Goal: Information Seeking & Learning: Learn about a topic

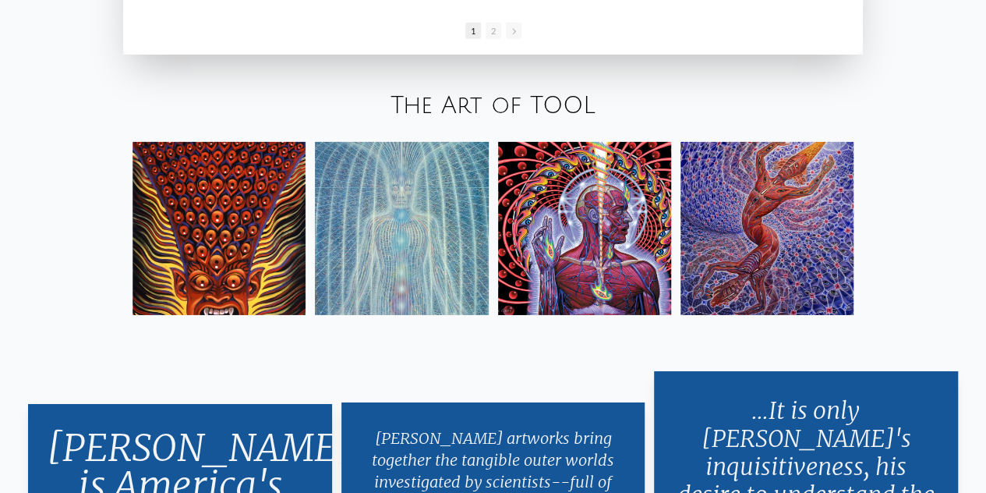
scroll to position [2391, 0]
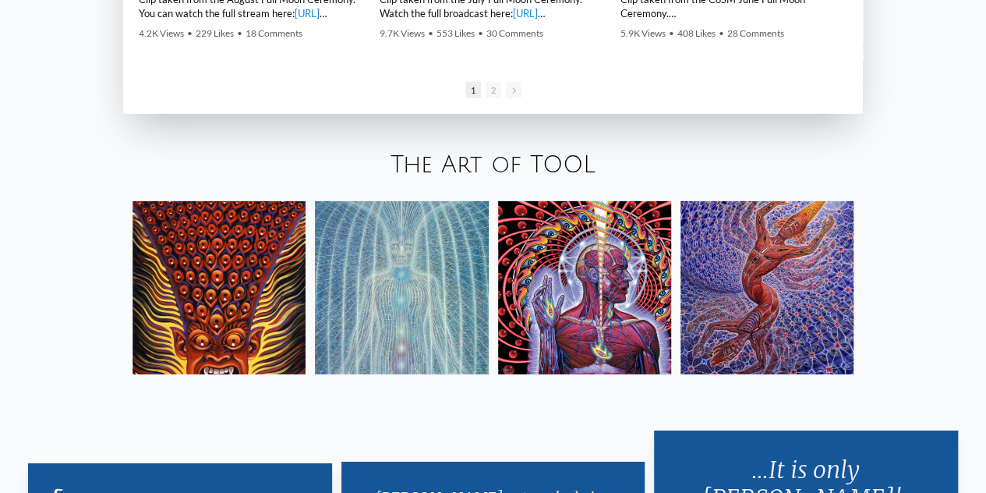
click at [770, 264] on img at bounding box center [767, 287] width 173 height 173
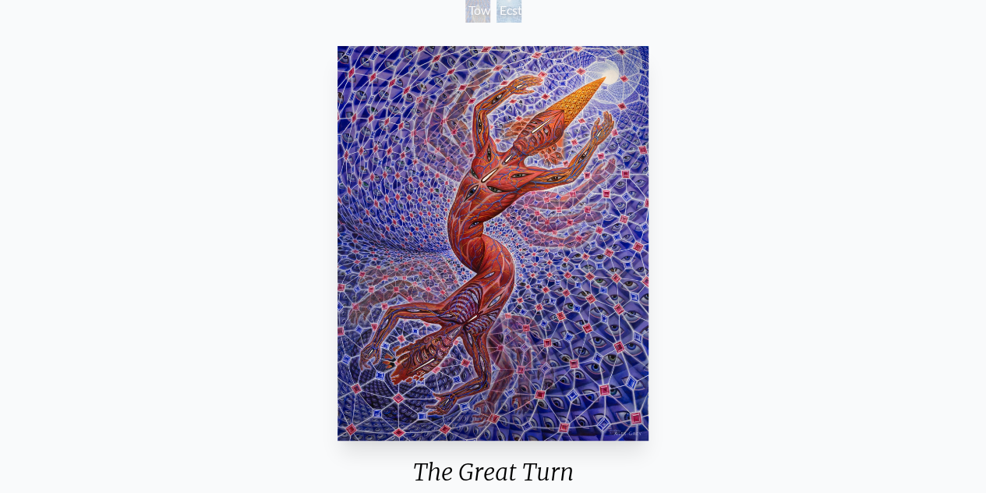
scroll to position [104, 0]
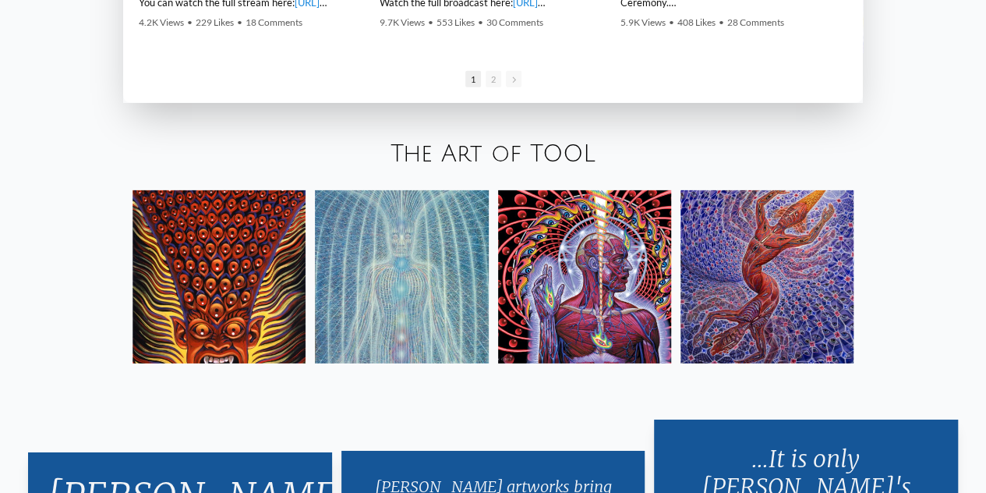
scroll to position [2405, 0]
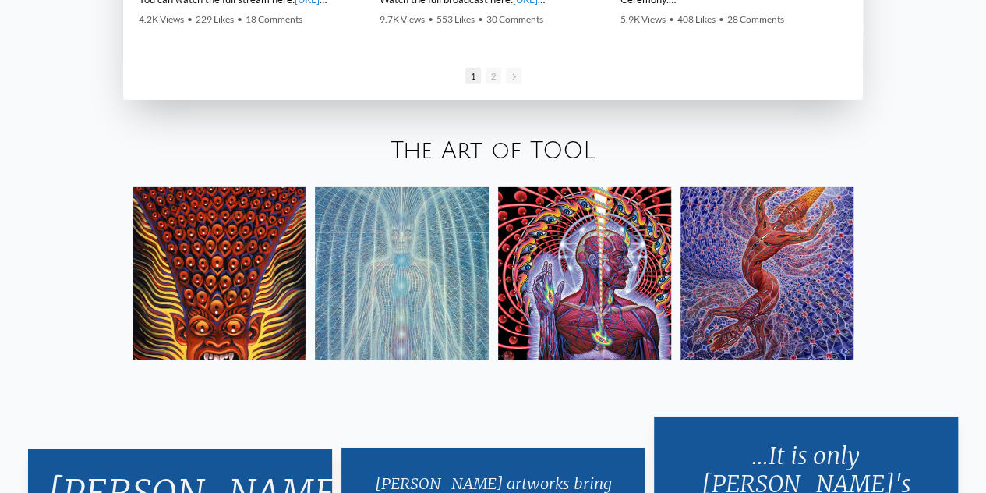
click at [517, 278] on img at bounding box center [584, 273] width 173 height 173
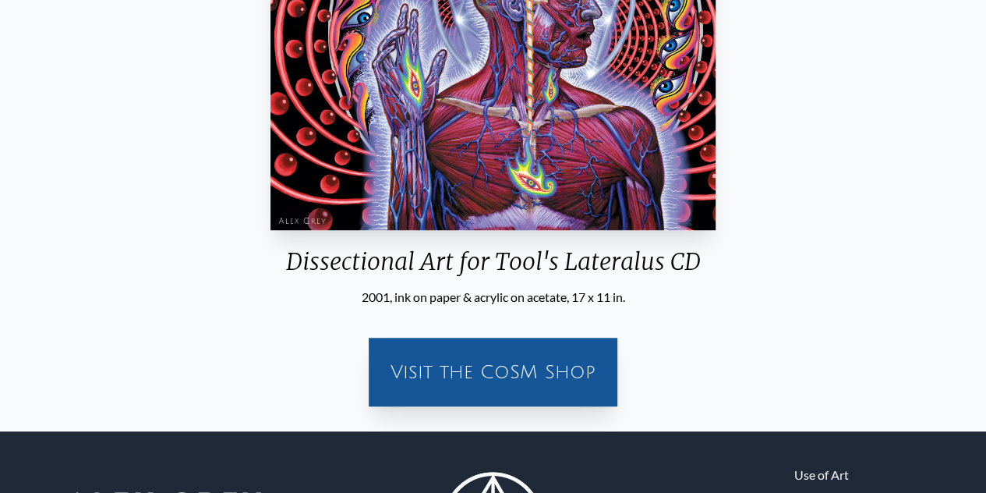
scroll to position [468, 0]
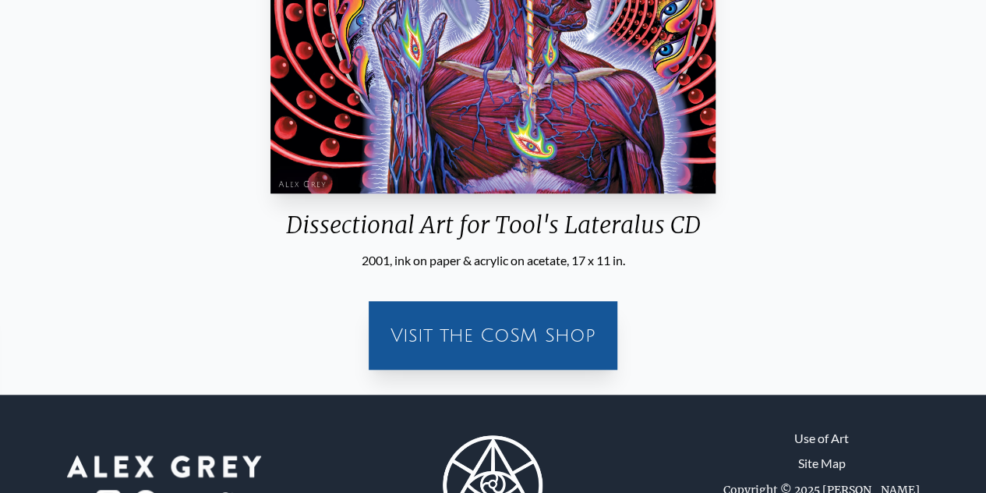
click at [416, 314] on div "Visit the CoSM Shop" at bounding box center [493, 335] width 230 height 50
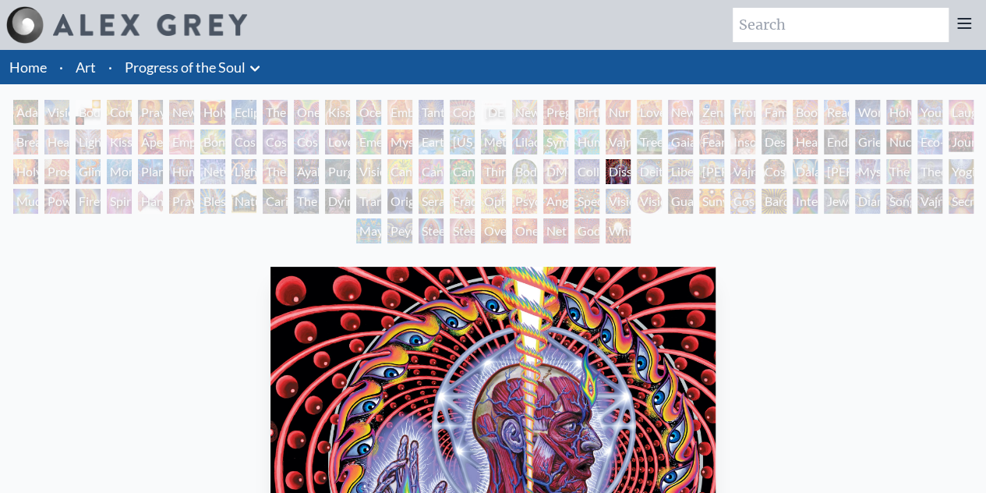
click at [19, 110] on div "Adam & Eve" at bounding box center [25, 112] width 25 height 25
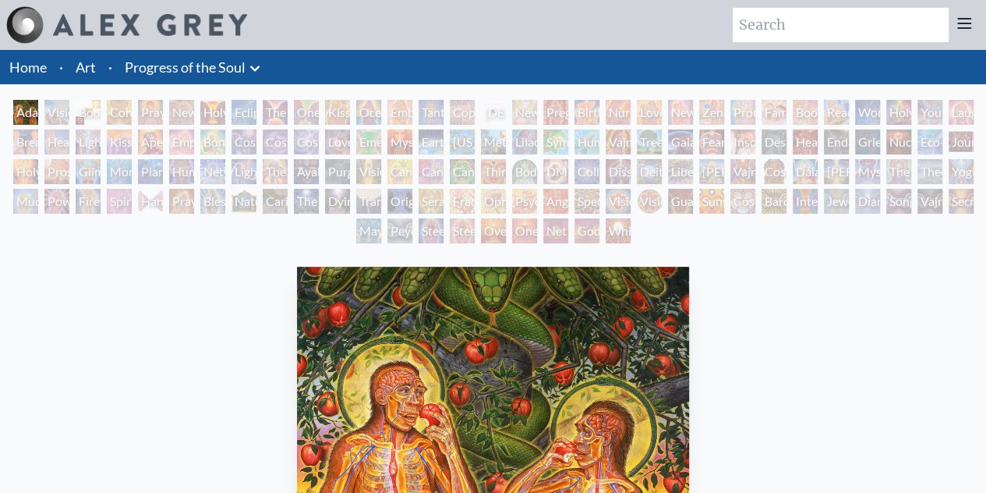
click at [60, 108] on div "Visionary Origin of Language" at bounding box center [56, 112] width 25 height 25
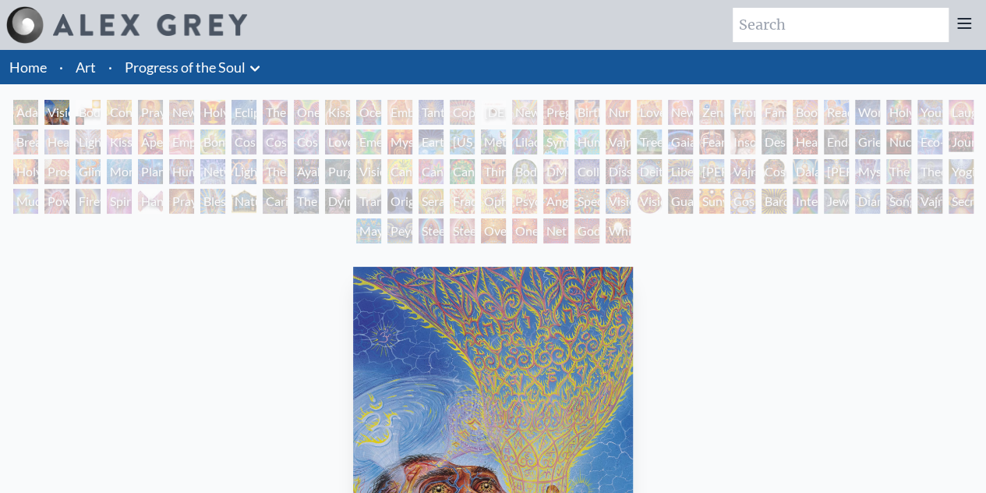
click at [88, 115] on div "Body, Mind, Spirit" at bounding box center [88, 112] width 25 height 25
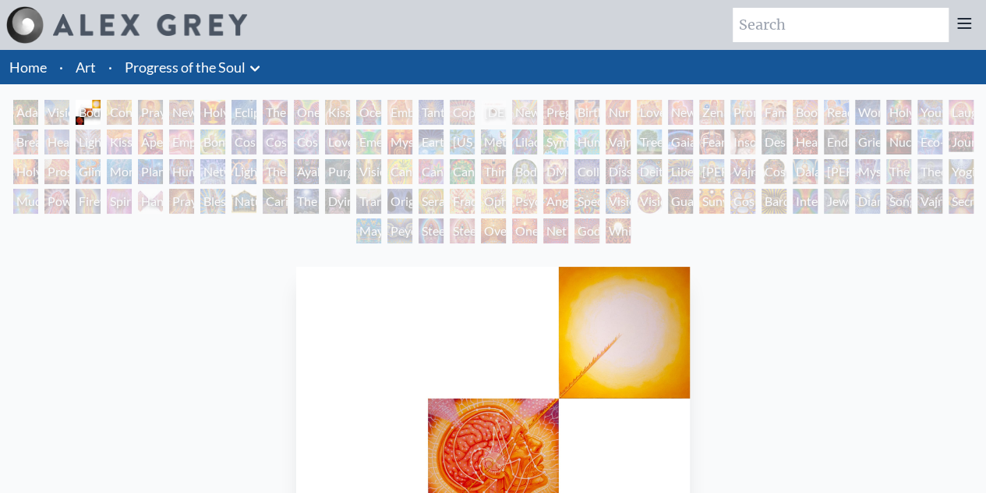
click at [126, 112] on div "Contemplation" at bounding box center [119, 112] width 25 height 25
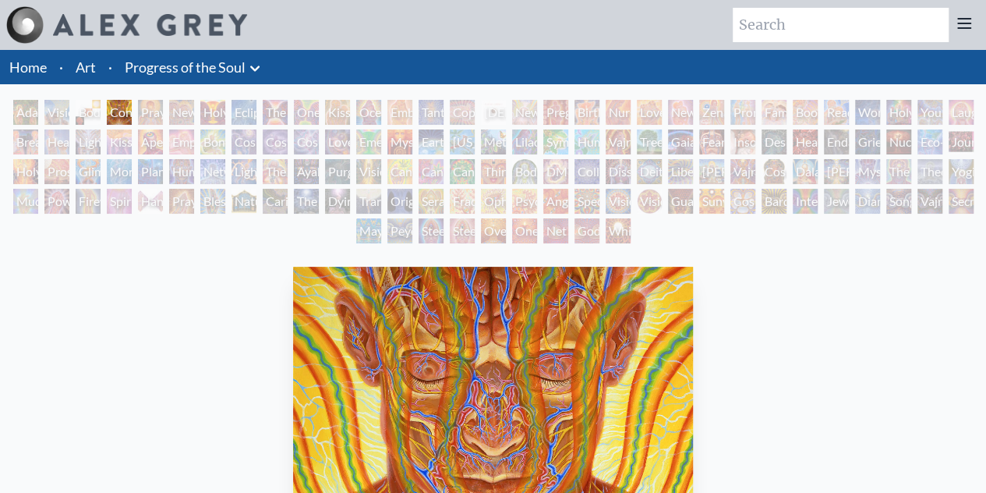
click at [181, 69] on link "Progress of the Soul" at bounding box center [185, 67] width 121 height 22
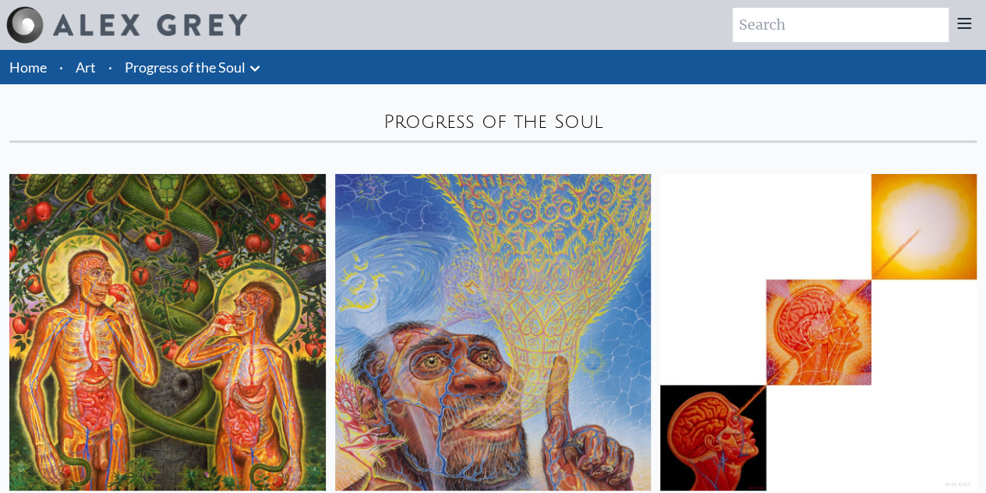
click at [256, 69] on icon at bounding box center [254, 67] width 9 height 5
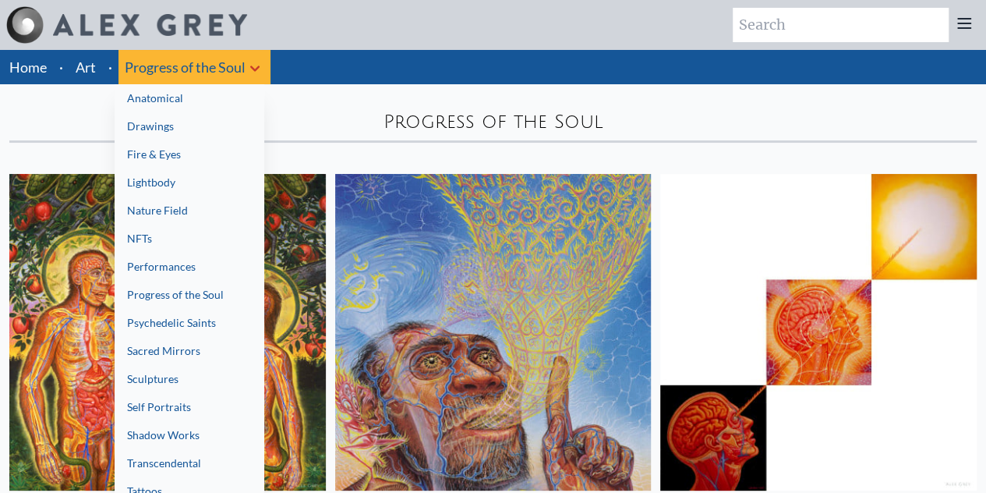
click at [256, 69] on div at bounding box center [493, 246] width 986 height 493
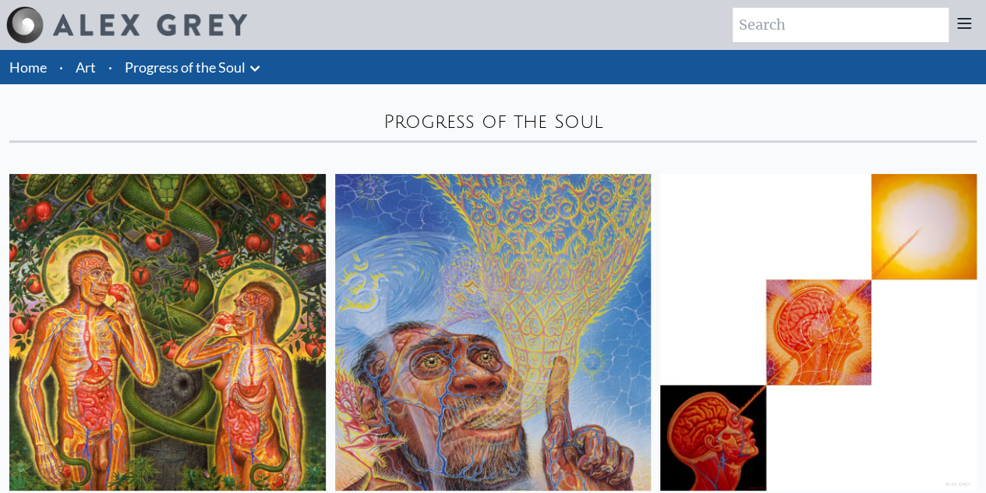
click at [75, 73] on li "Art" at bounding box center [85, 67] width 33 height 34
click at [27, 71] on link "Home" at bounding box center [27, 66] width 37 height 17
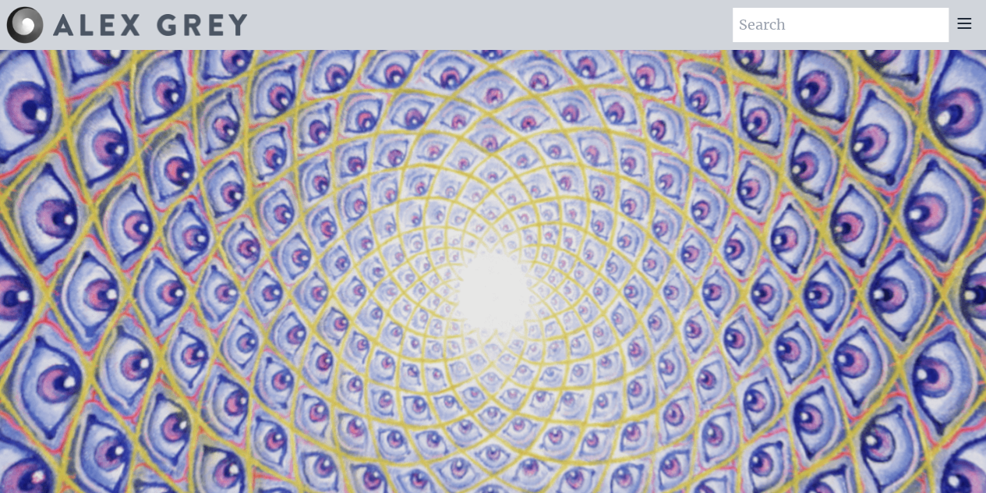
click at [970, 12] on div at bounding box center [964, 25] width 31 height 34
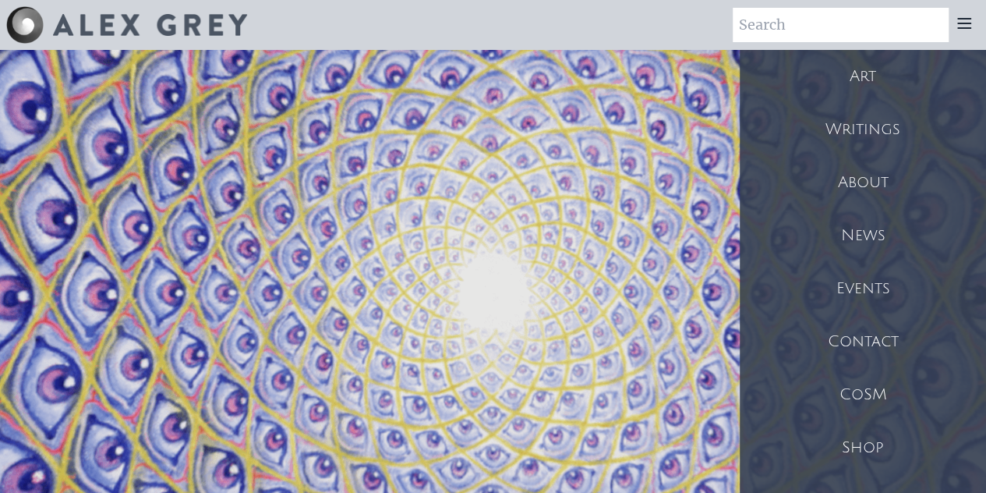
click at [970, 19] on icon at bounding box center [964, 23] width 12 height 9
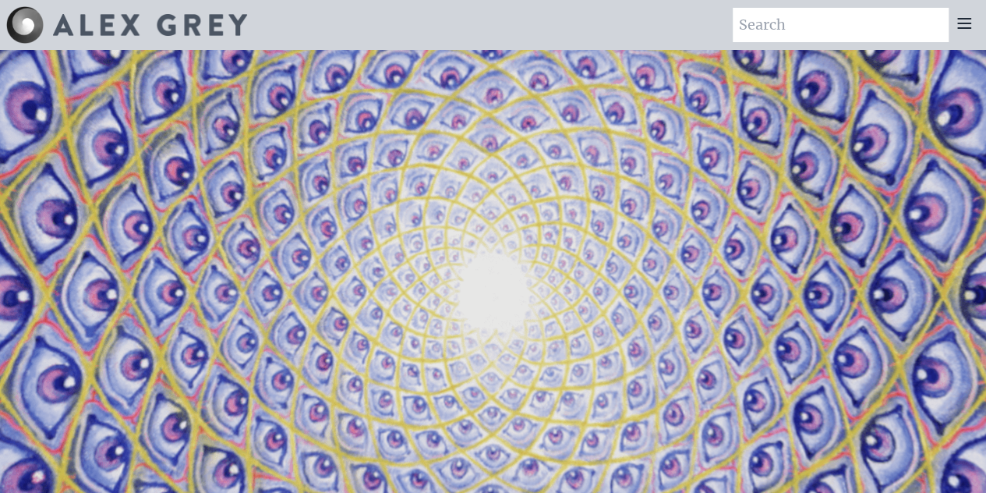
click at [970, 19] on icon at bounding box center [964, 23] width 12 height 9
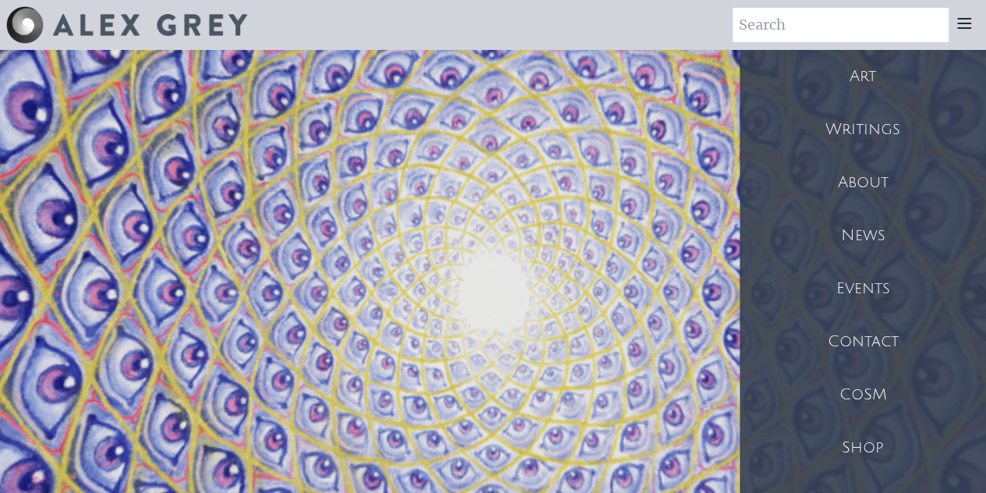
click at [899, 80] on div "Art" at bounding box center [863, 76] width 246 height 53
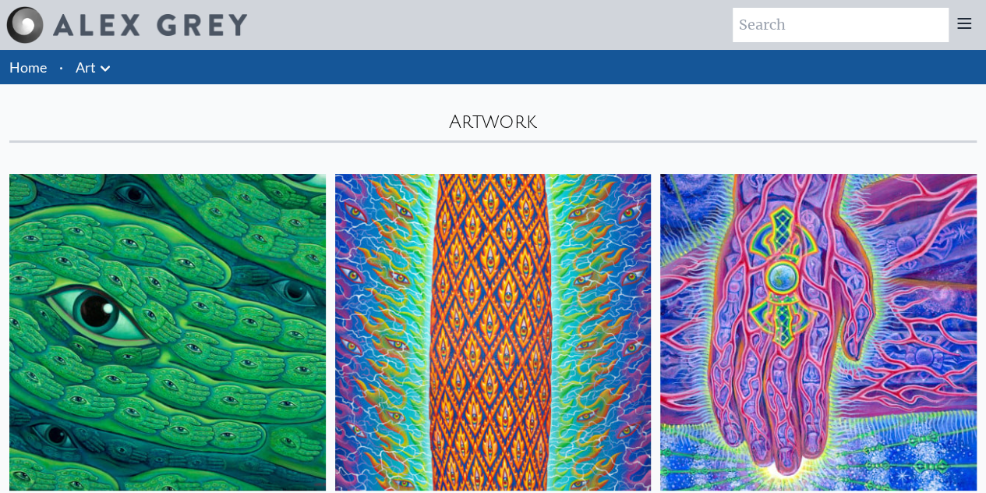
click at [103, 73] on icon at bounding box center [105, 68] width 19 height 19
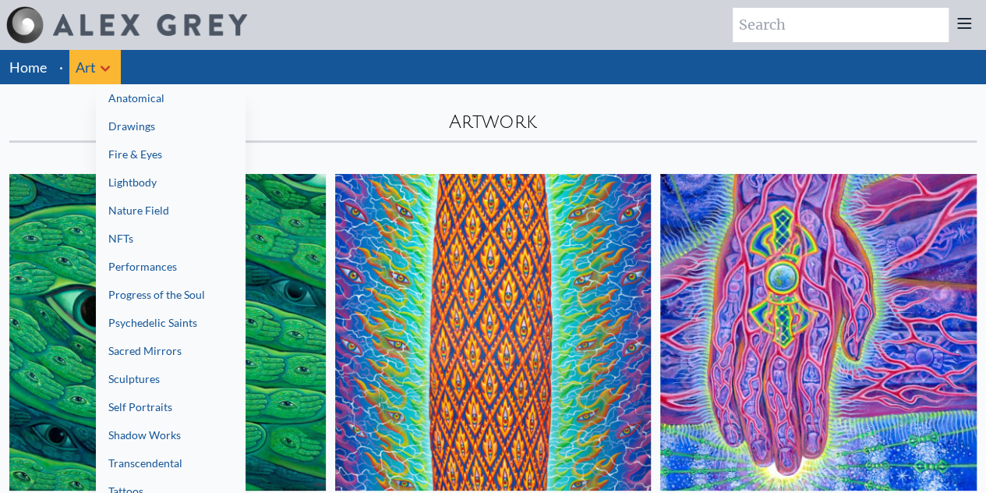
click at [100, 62] on div at bounding box center [493, 246] width 986 height 493
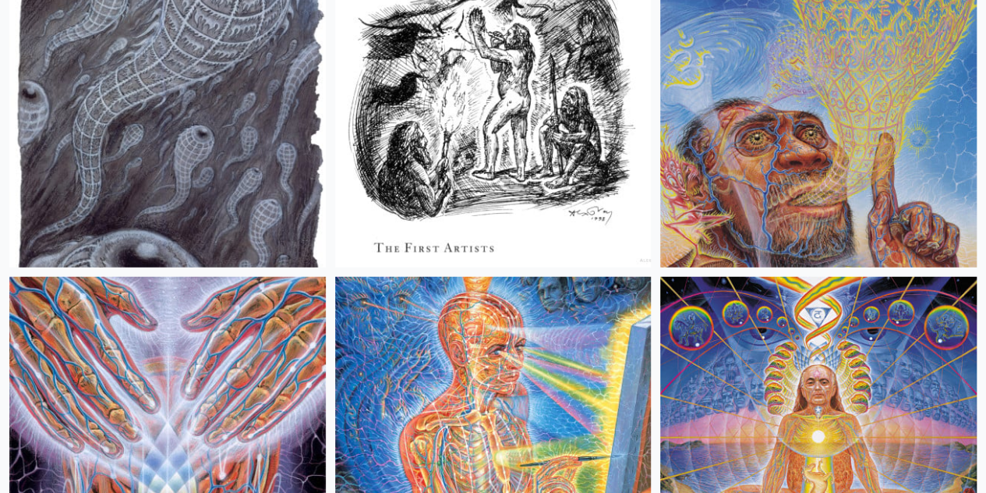
scroll to position [19710, 0]
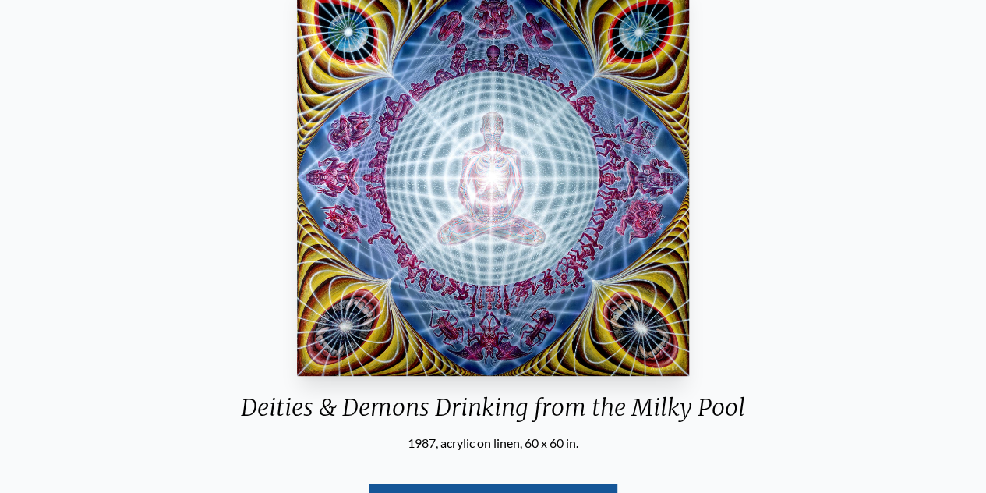
scroll to position [207, 0]
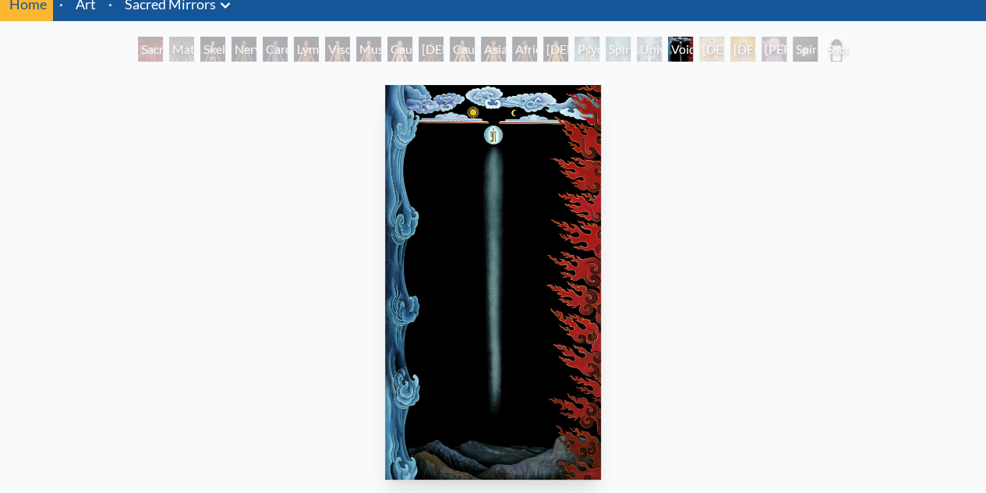
scroll to position [51, 0]
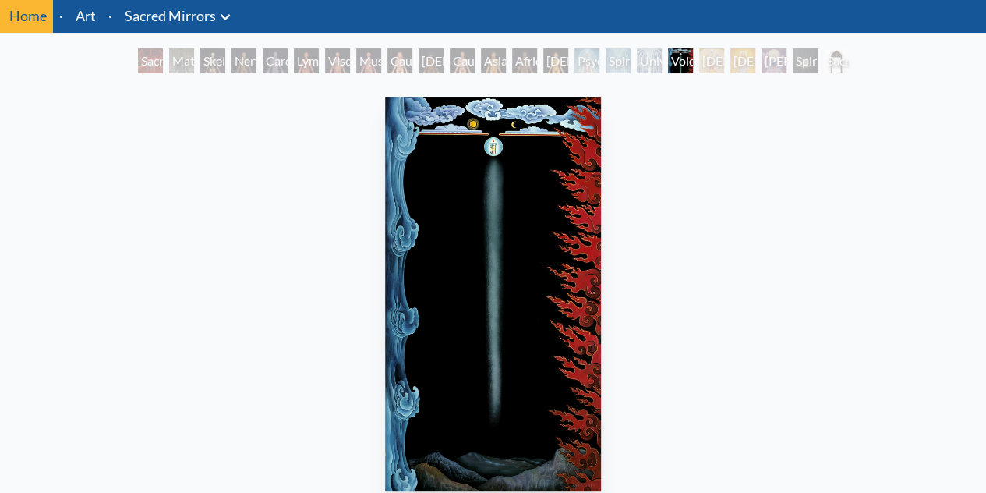
click at [232, 12] on icon at bounding box center [225, 17] width 19 height 19
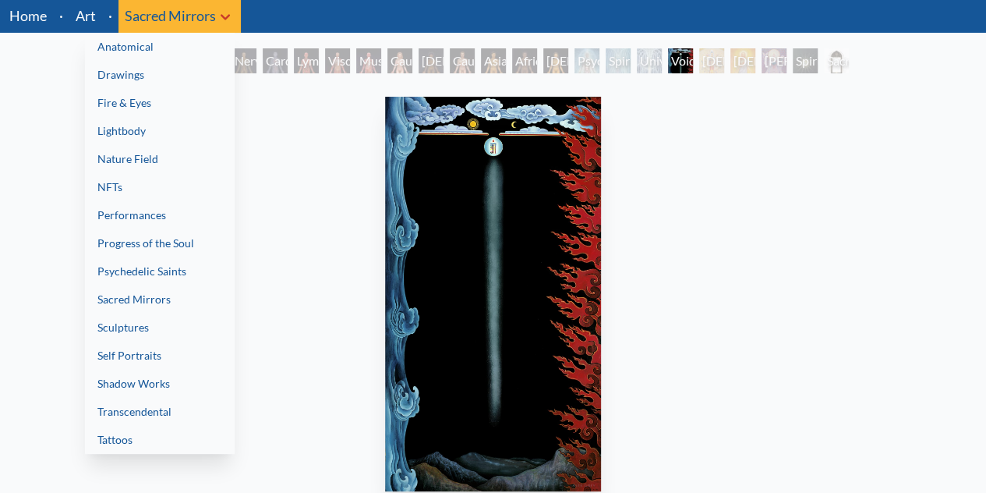
click at [190, 306] on link "Sacred Mirrors" at bounding box center [160, 299] width 150 height 28
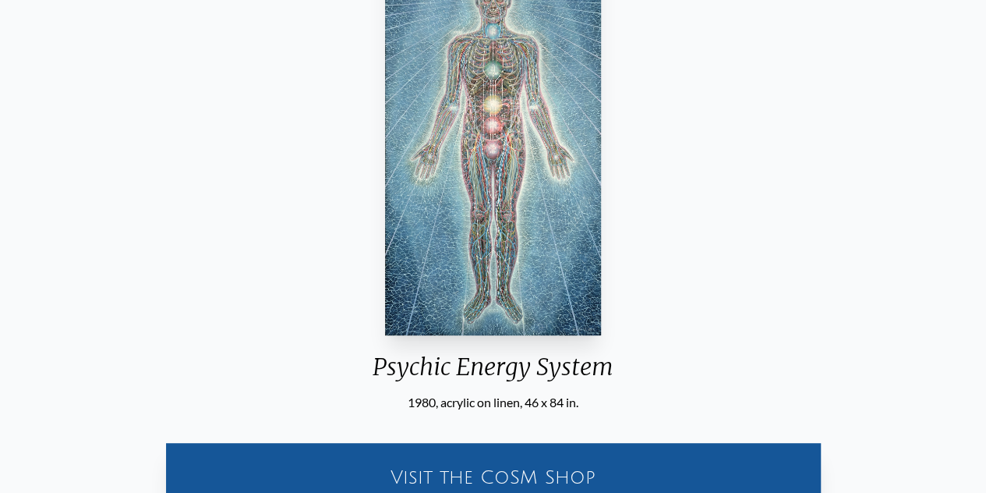
scroll to position [156, 0]
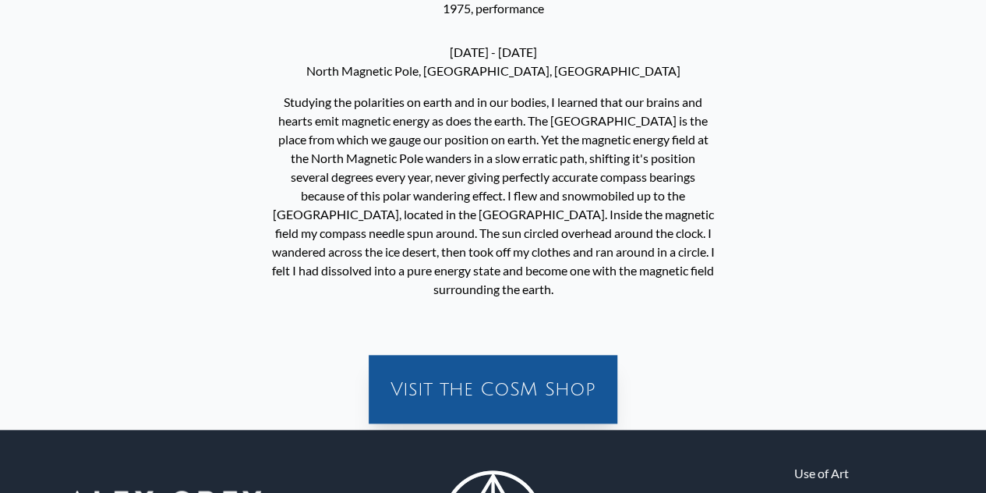
scroll to position [719, 0]
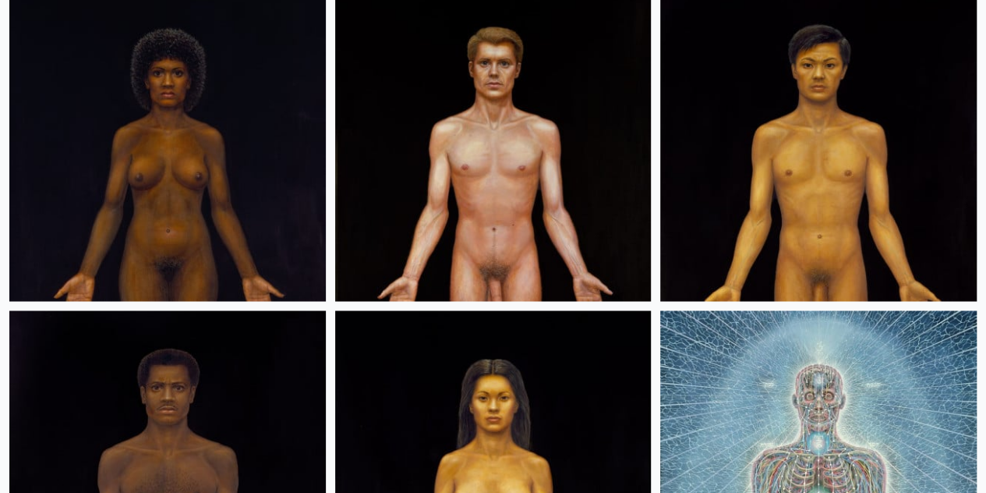
scroll to position [1143, 0]
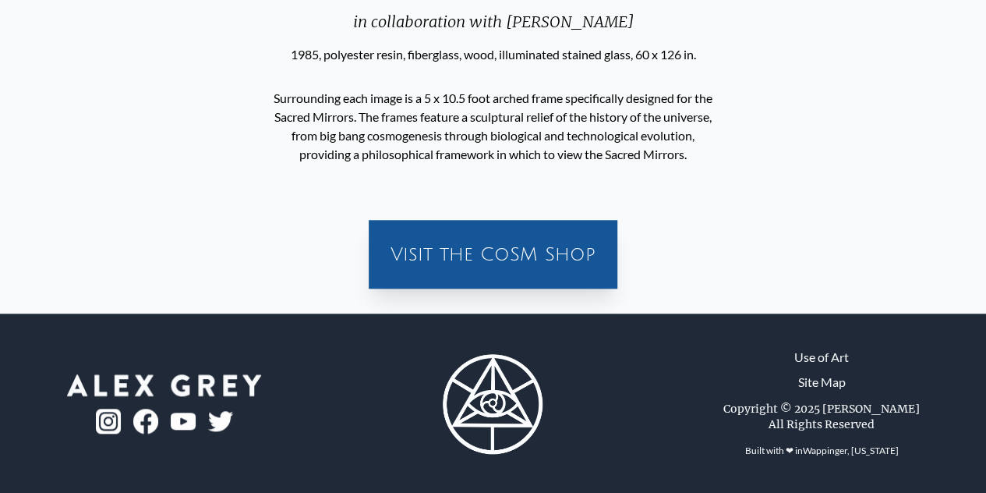
scroll to position [591, 0]
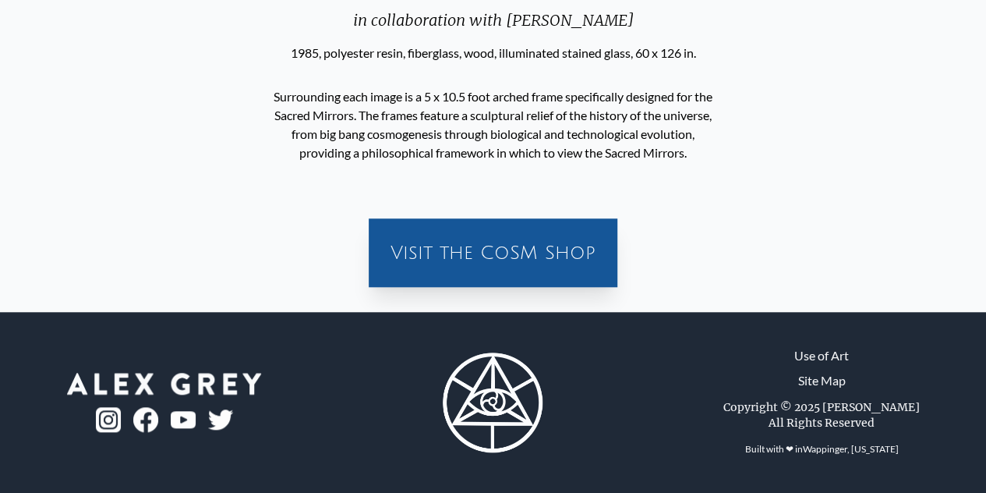
click at [409, 258] on div "Visit the CoSM Shop" at bounding box center [493, 253] width 230 height 50
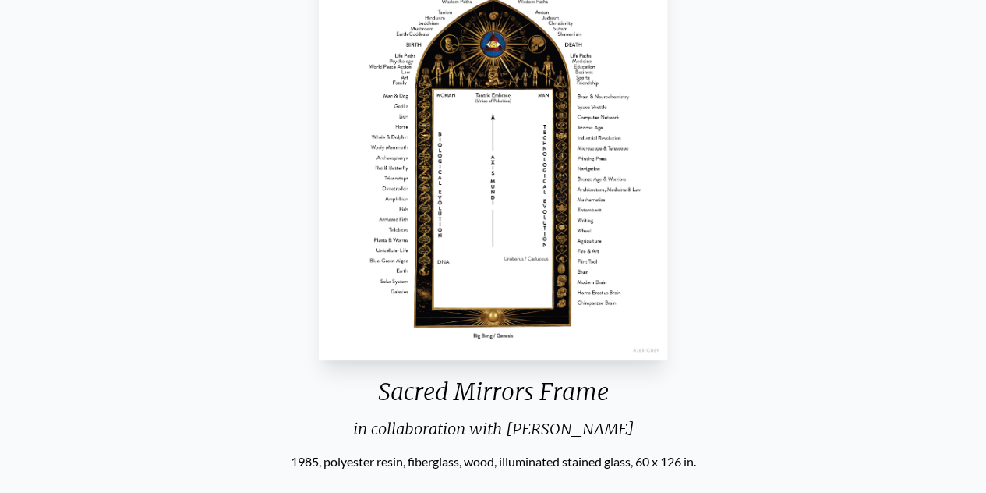
scroll to position [123, 0]
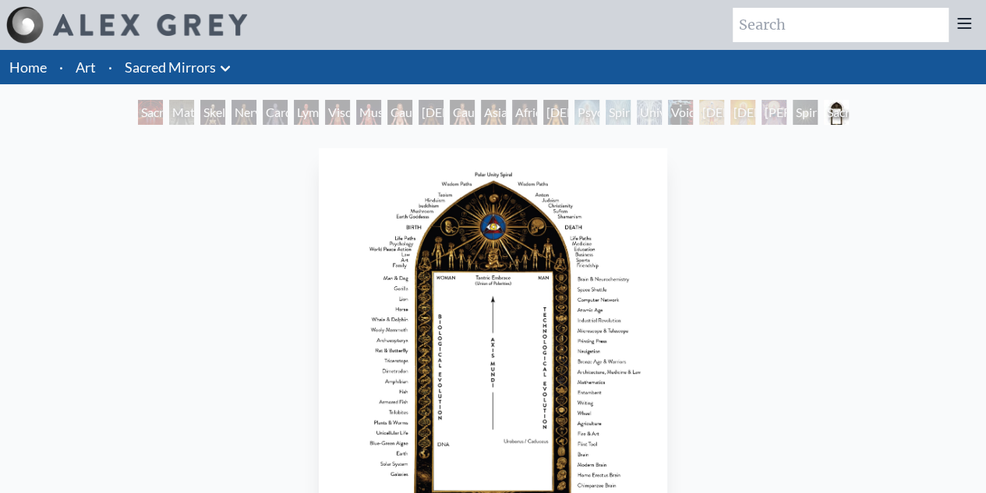
click at [94, 58] on link "Art" at bounding box center [86, 67] width 20 height 22
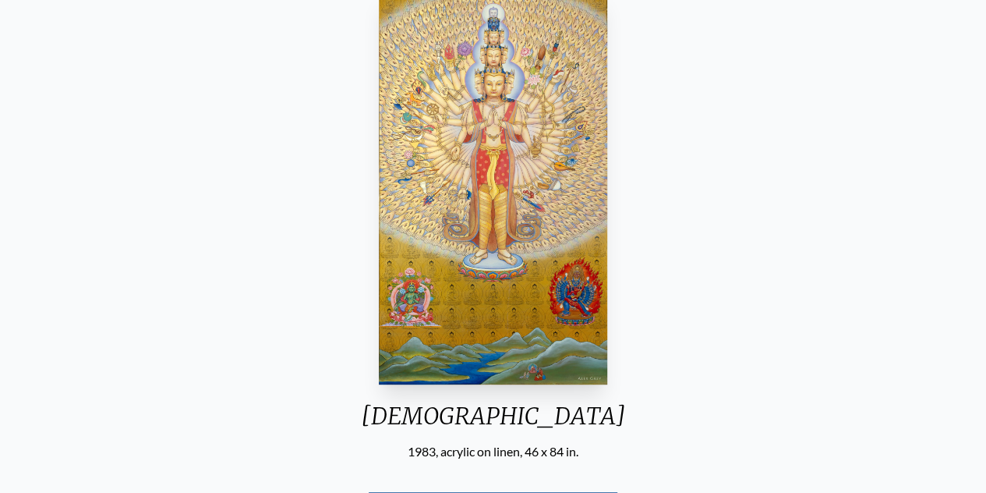
scroll to position [156, 0]
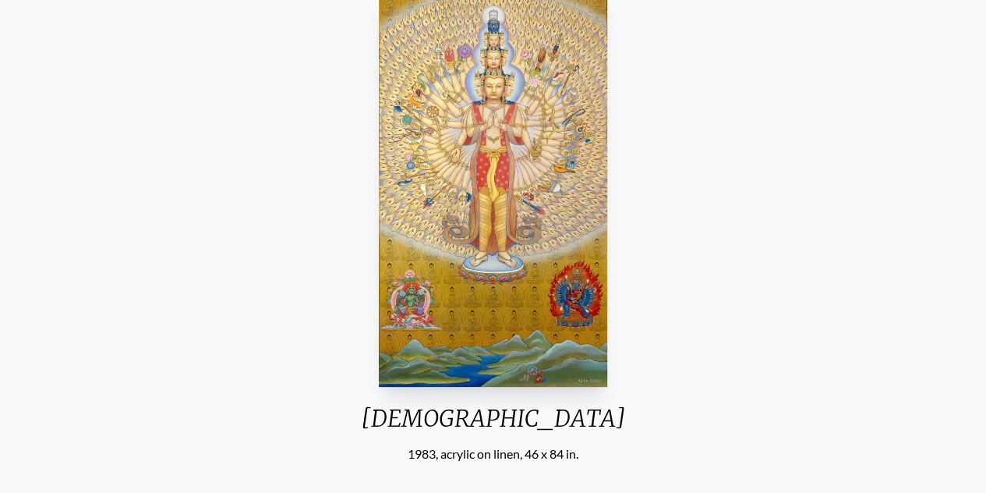
click at [440, 165] on img "19 / 23" at bounding box center [493, 189] width 228 height 395
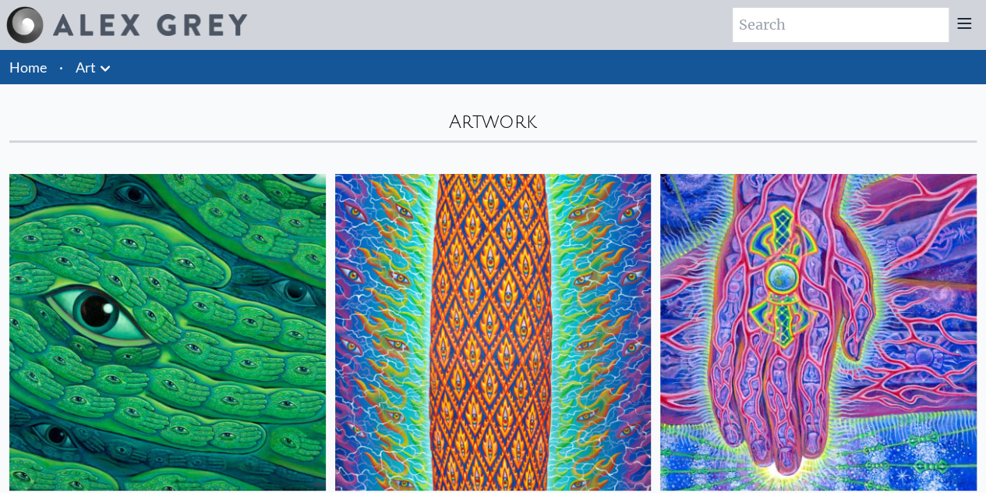
click at [104, 69] on icon at bounding box center [105, 67] width 9 height 5
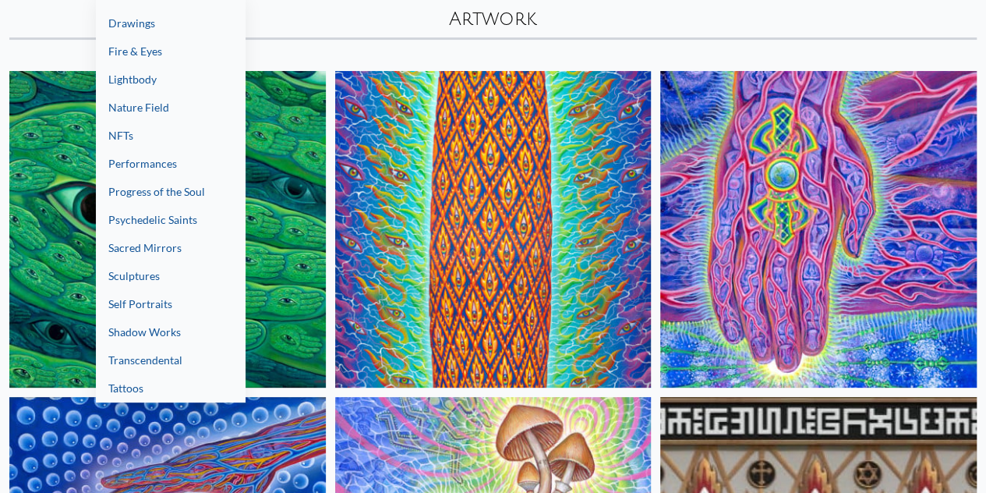
scroll to position [104, 0]
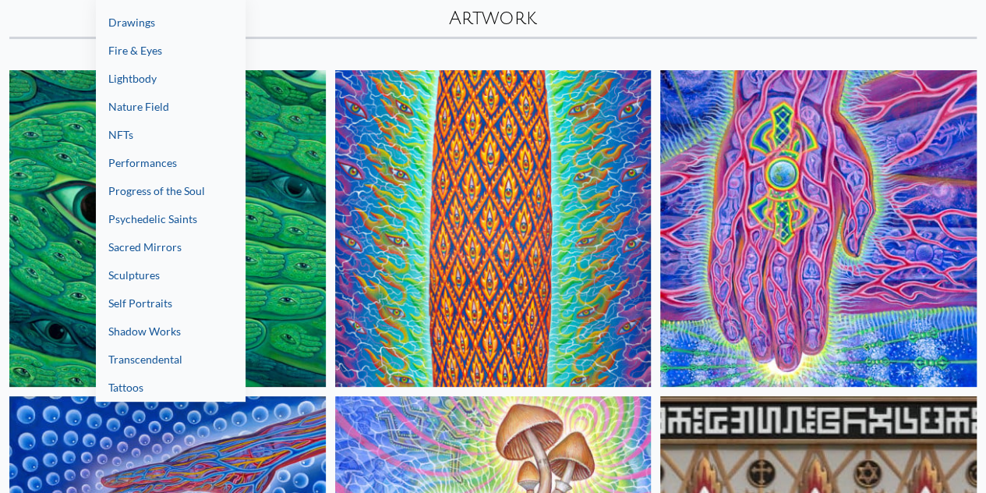
click at [179, 356] on link "Transcendental" at bounding box center [171, 359] width 150 height 28
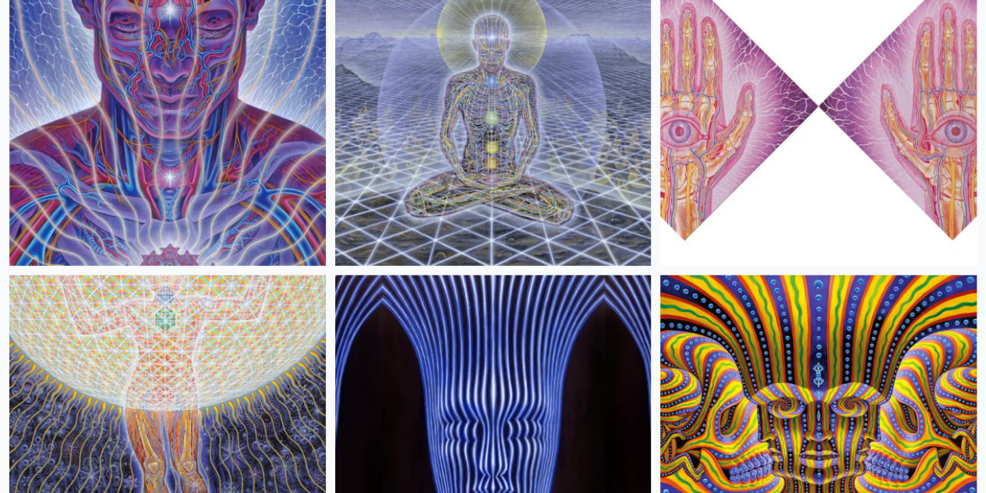
scroll to position [1767, 0]
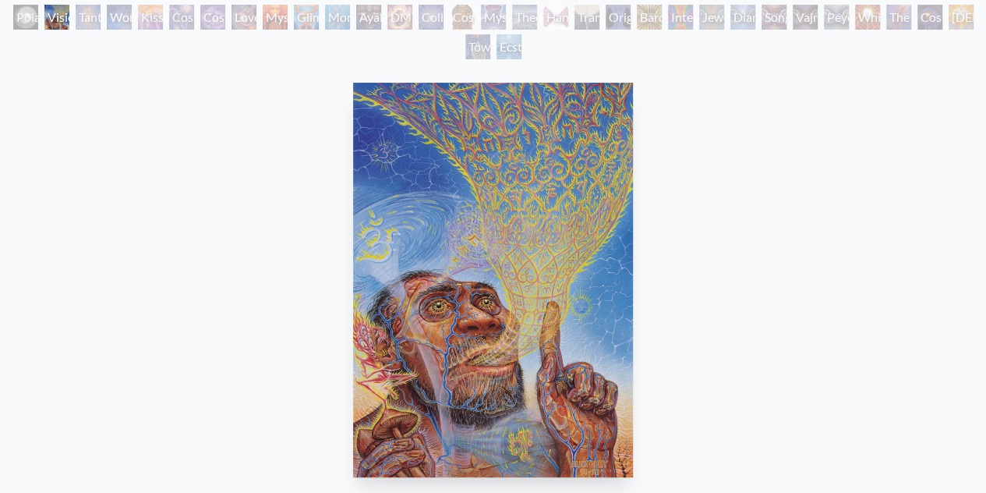
scroll to position [156, 0]
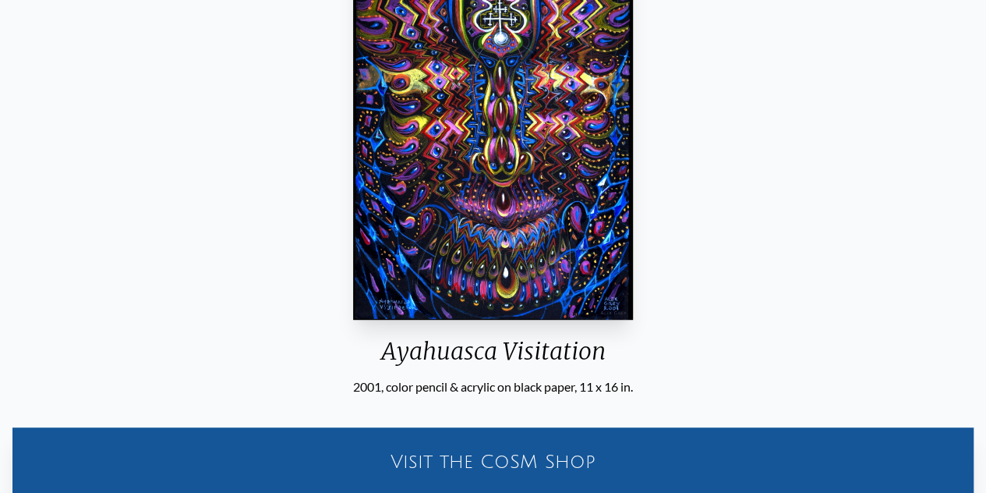
scroll to position [104, 0]
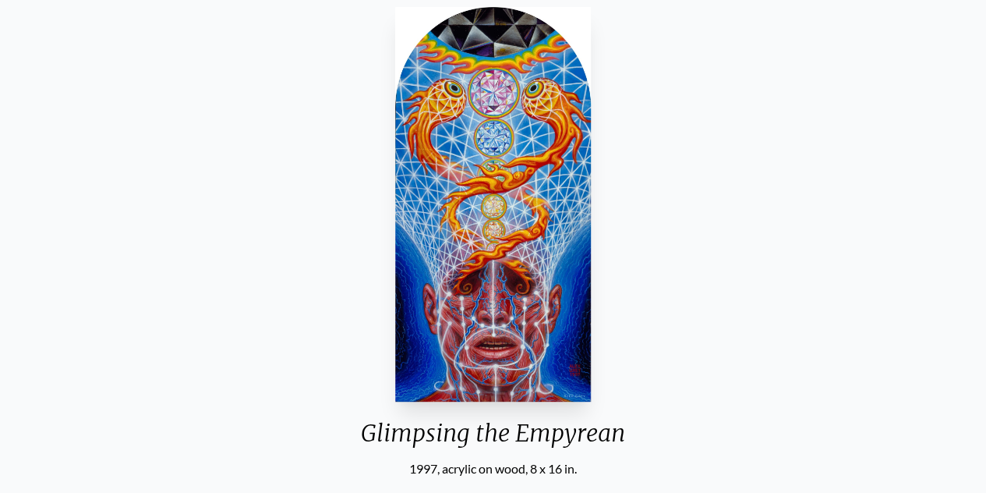
scroll to position [104, 0]
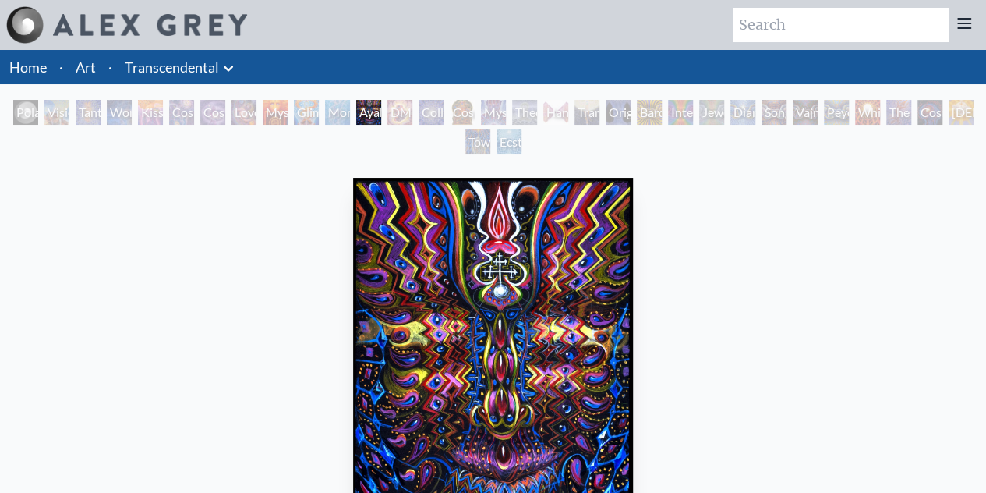
click at [217, 62] on link "Transcendental" at bounding box center [172, 67] width 94 height 22
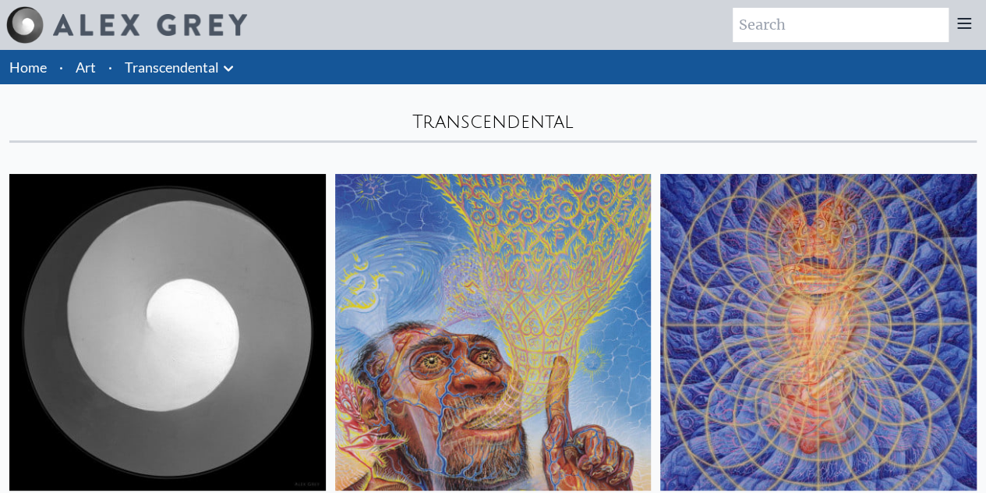
click at [233, 69] on icon at bounding box center [228, 68] width 19 height 19
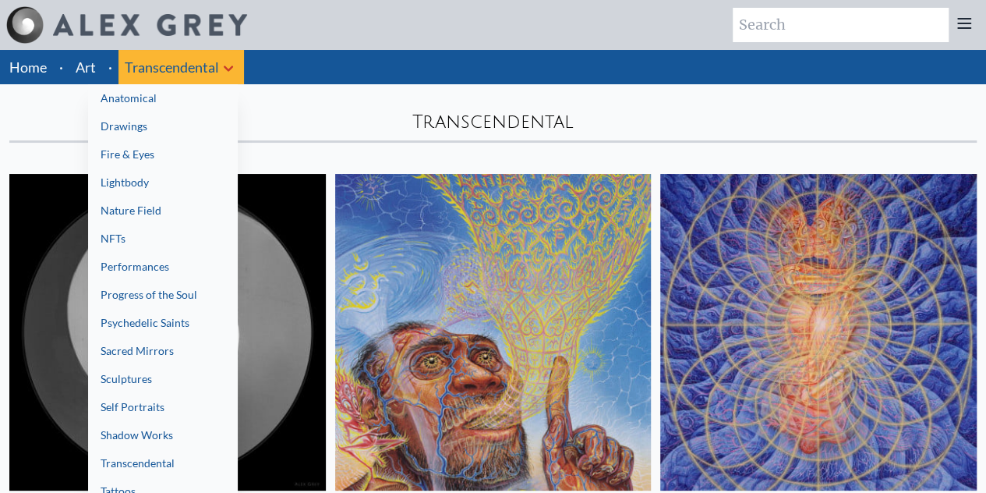
click at [163, 102] on link "Anatomical" at bounding box center [163, 98] width 150 height 28
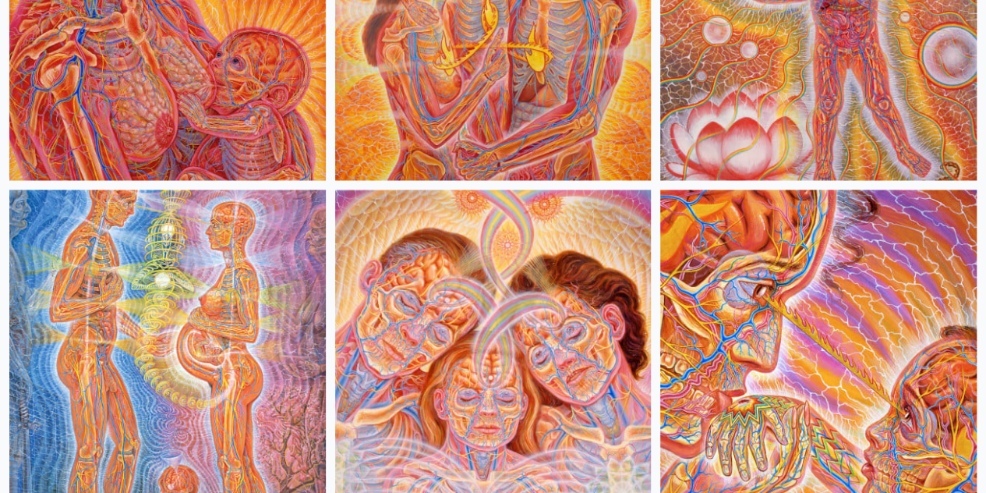
scroll to position [1351, 0]
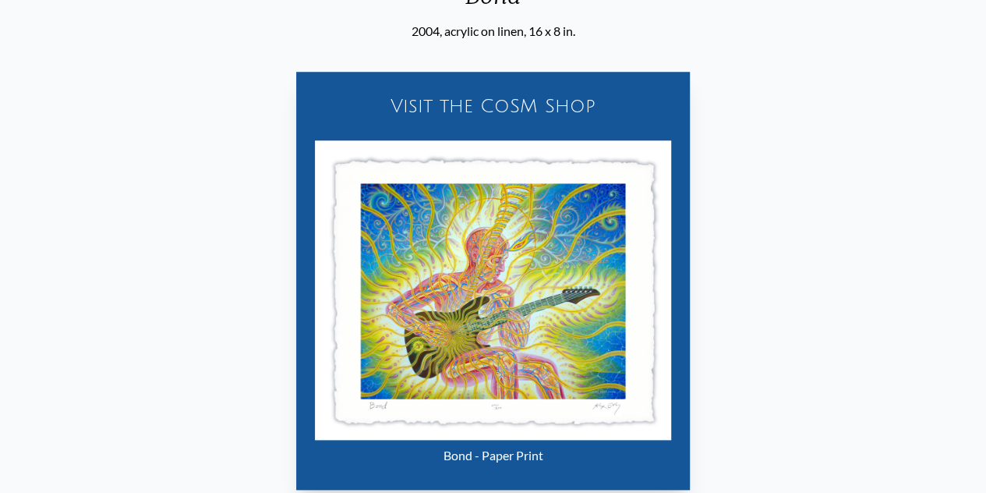
scroll to position [572, 0]
